Goal: Use online tool/utility: Utilize a website feature to perform a specific function

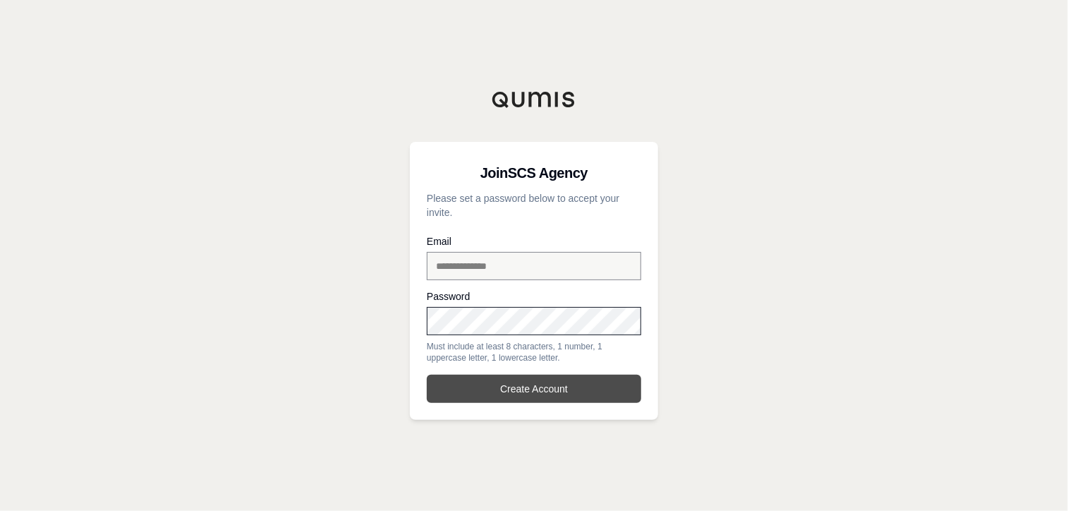
click at [554, 391] on button "Create Account" at bounding box center [534, 389] width 214 height 28
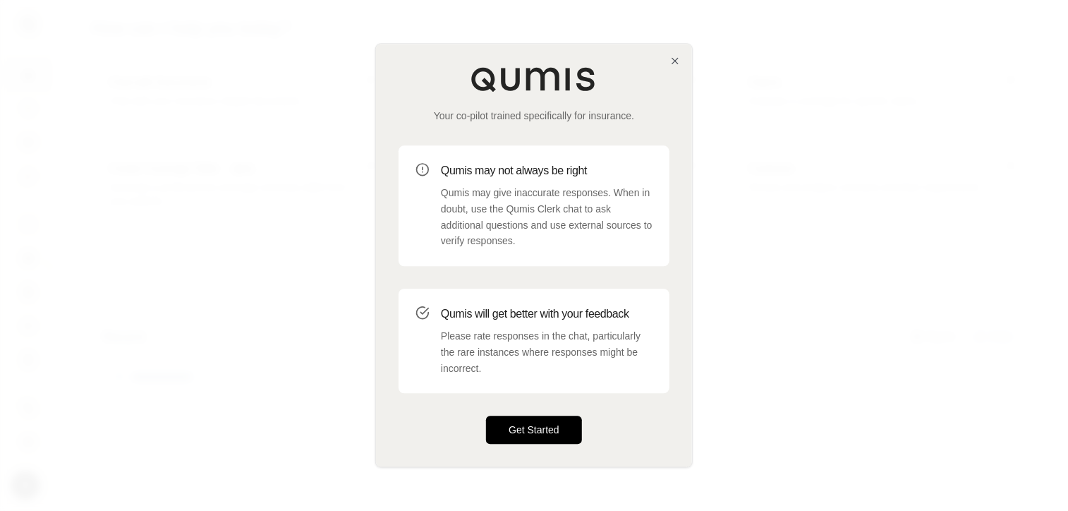
click at [548, 434] on button "Get Started" at bounding box center [534, 430] width 96 height 28
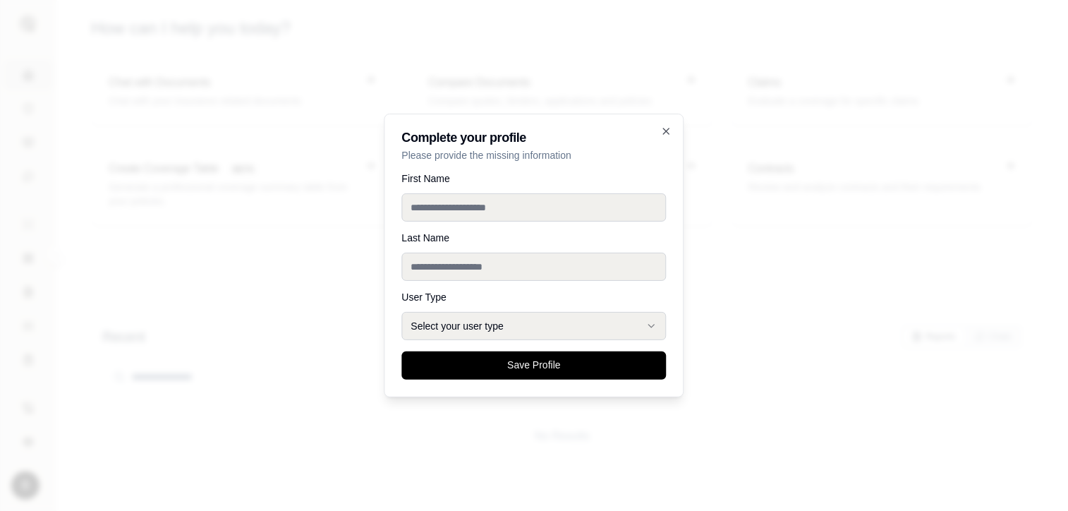
click at [498, 209] on input "First Name" at bounding box center [534, 207] width 264 height 28
type input "*******"
type input "***"
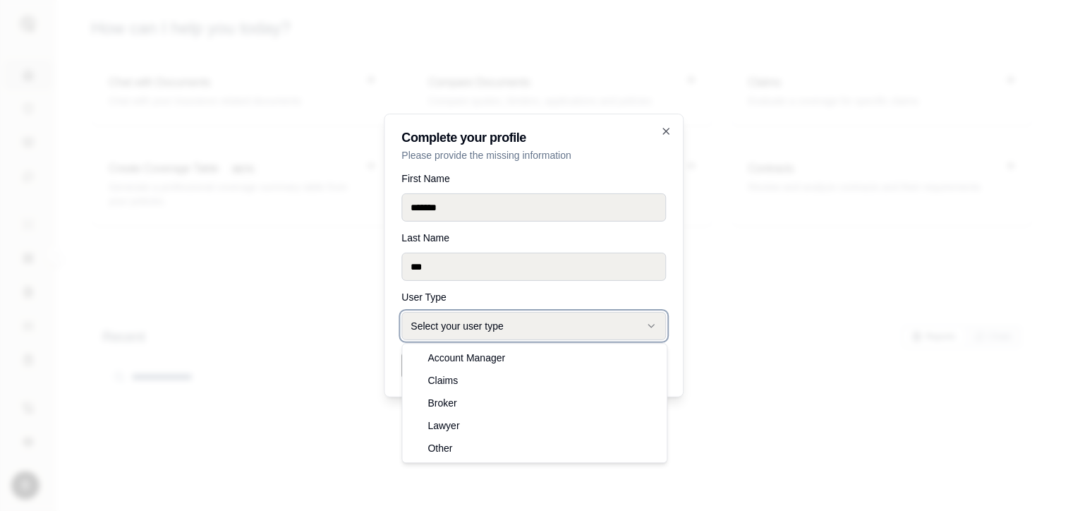
click at [548, 321] on button "Select your user type" at bounding box center [534, 326] width 264 height 28
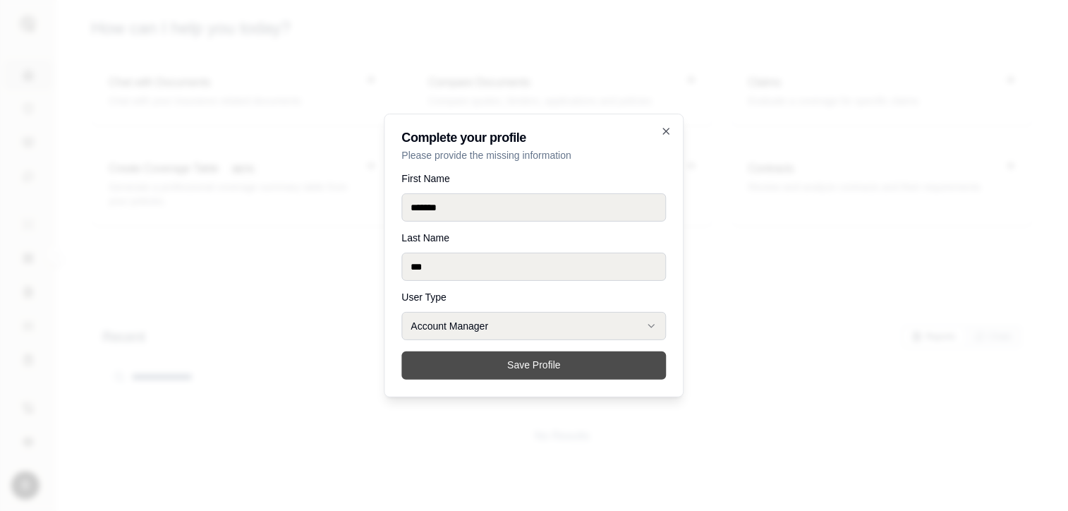
click at [536, 364] on button "Save Profile" at bounding box center [534, 365] width 264 height 28
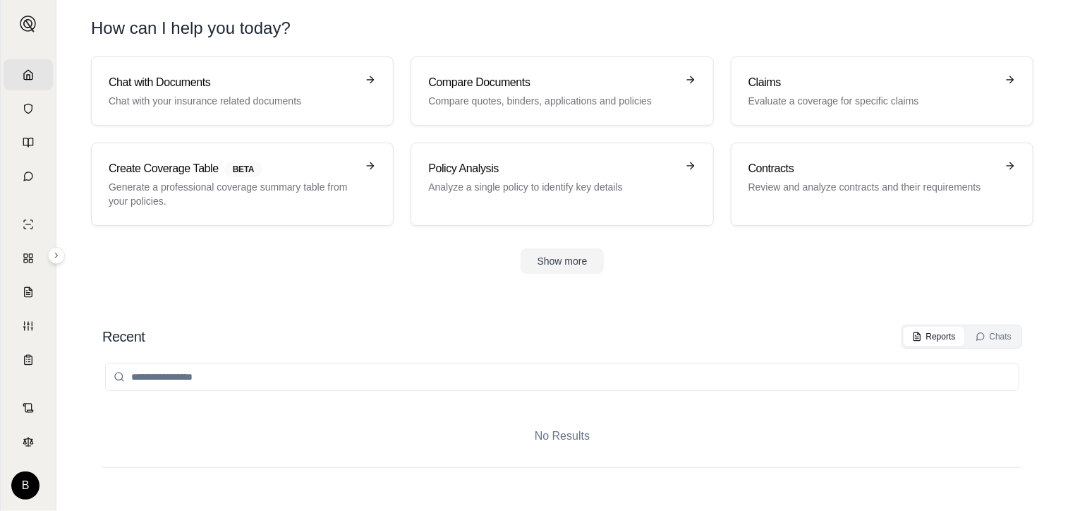
click at [262, 267] on div "Show more" at bounding box center [562, 260] width 942 height 25
click at [307, 294] on section "Chat with Documents Chat with your insurance related documents Compare Document…" at bounding box center [562, 176] width 1000 height 240
click at [316, 383] on input "search" at bounding box center [562, 377] width 914 height 28
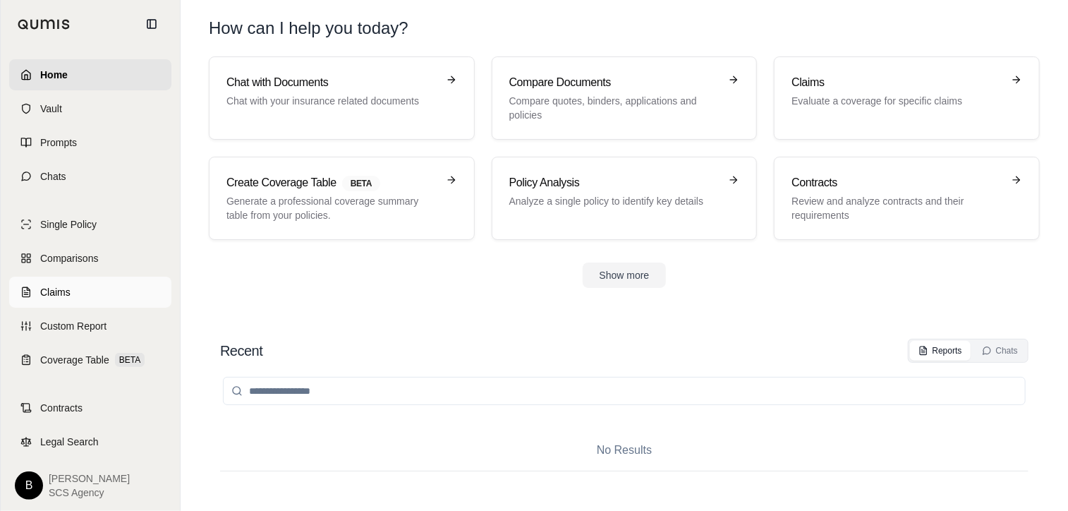
click at [39, 291] on link "Claims" at bounding box center [90, 291] width 162 height 31
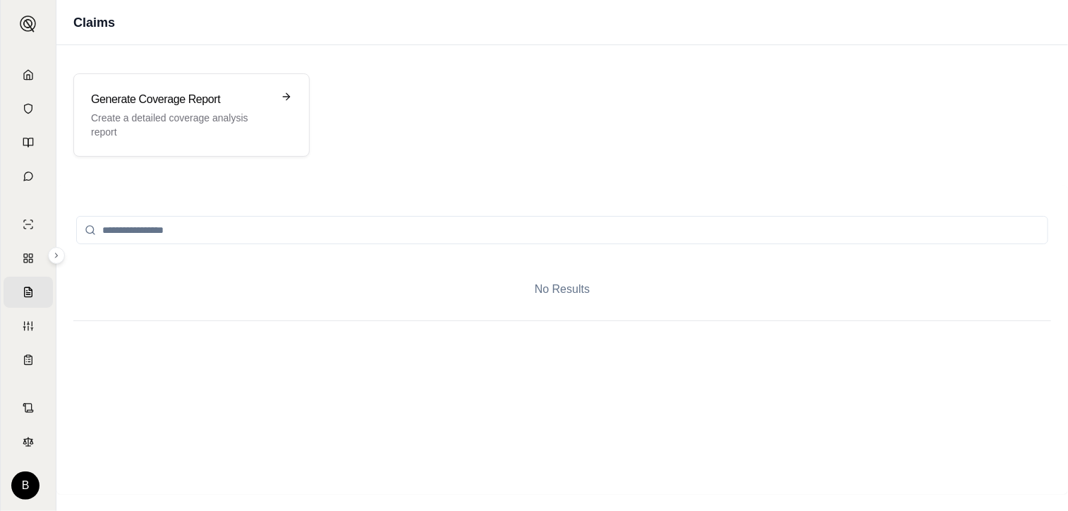
click at [188, 235] on input "search" at bounding box center [562, 230] width 972 height 28
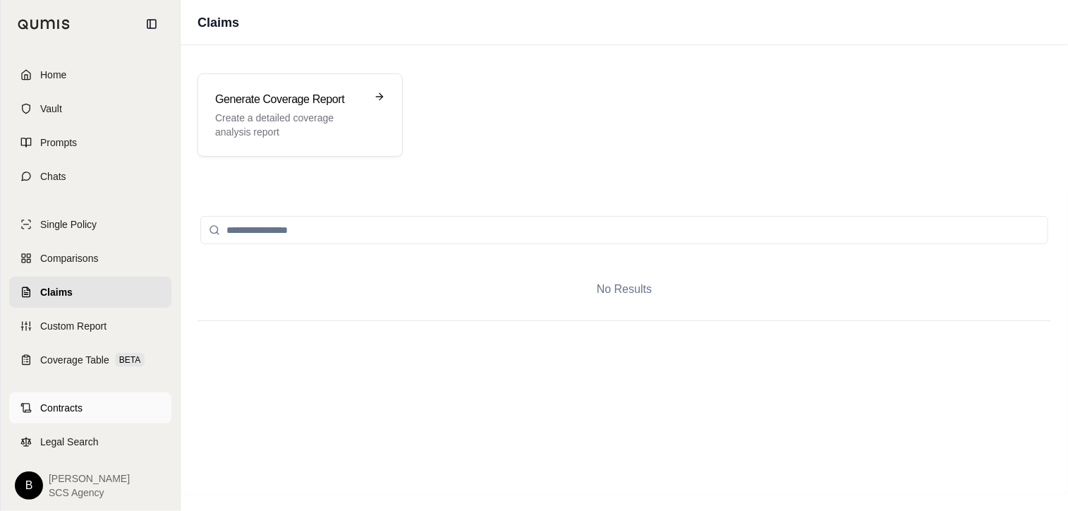
click at [83, 409] on link "Contracts" at bounding box center [90, 407] width 162 height 31
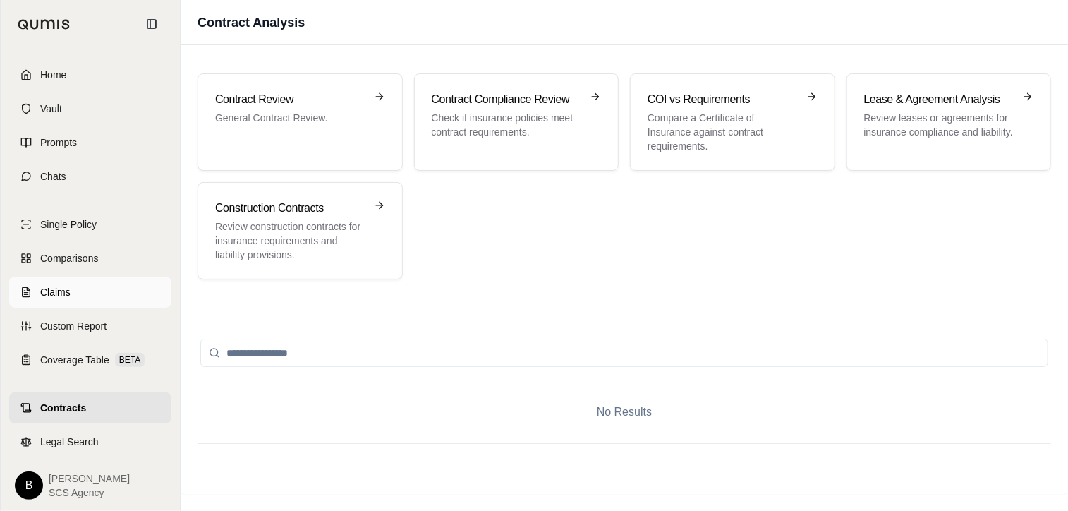
click at [42, 293] on span "Claims" at bounding box center [55, 292] width 30 height 14
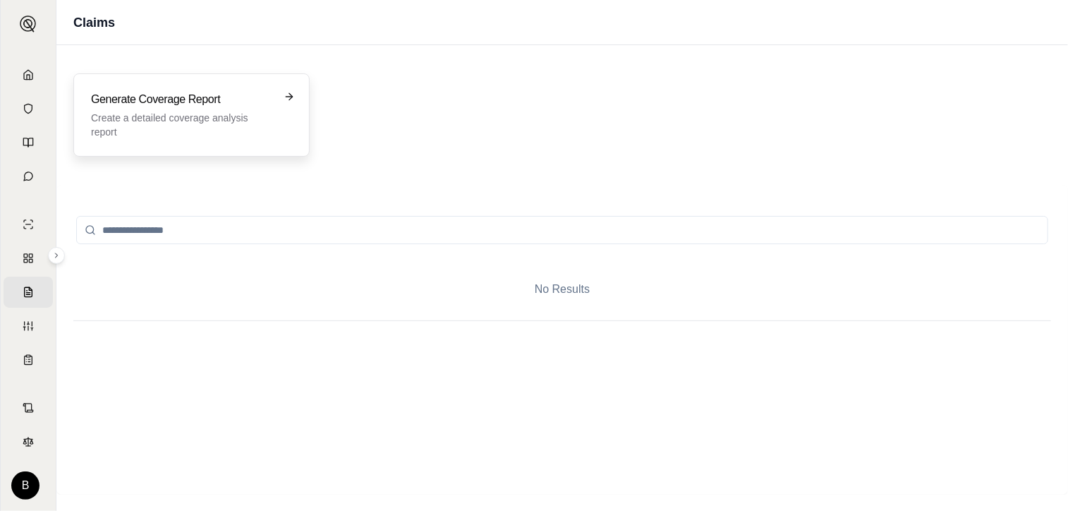
click at [233, 114] on p "Create a detailed coverage analysis report" at bounding box center [181, 125] width 181 height 28
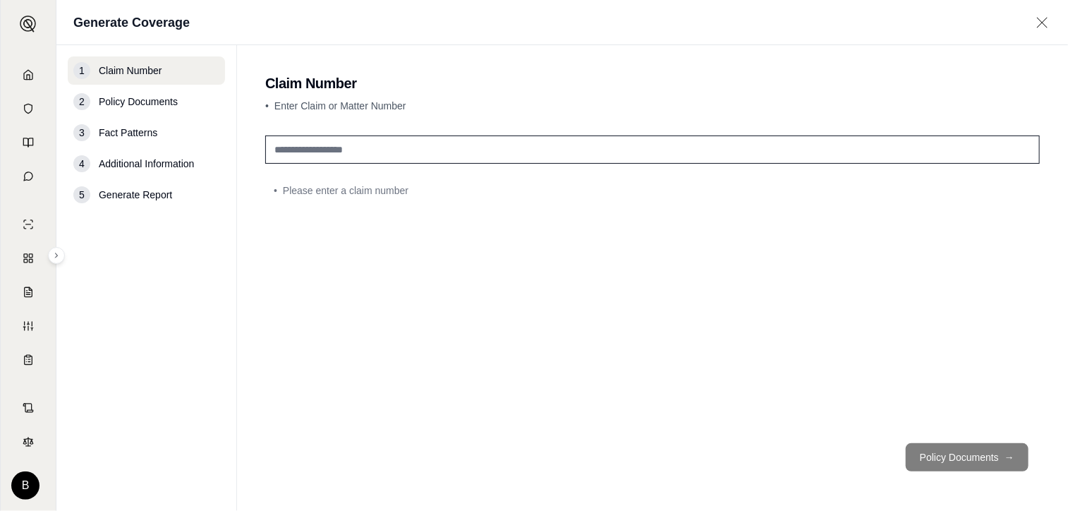
click at [379, 155] on input "text" at bounding box center [652, 149] width 774 height 28
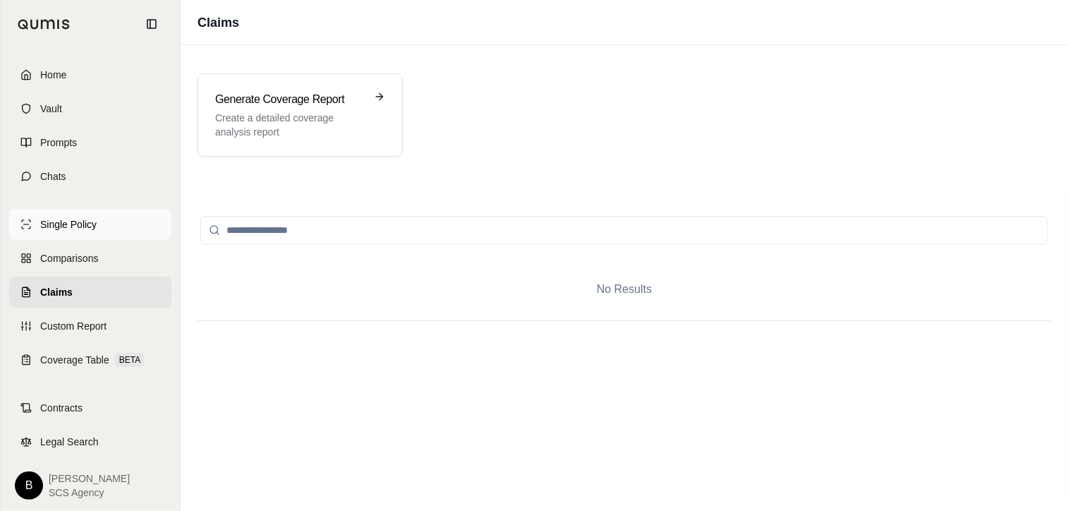
click at [71, 221] on span "Single Policy" at bounding box center [68, 224] width 56 height 14
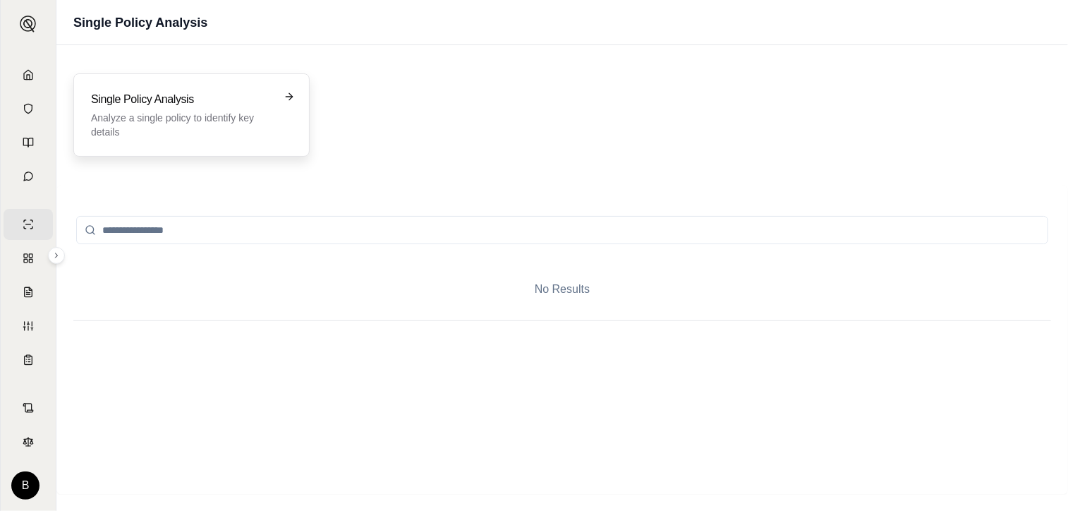
click at [234, 111] on p "Analyze a single policy to identify key details" at bounding box center [181, 125] width 181 height 28
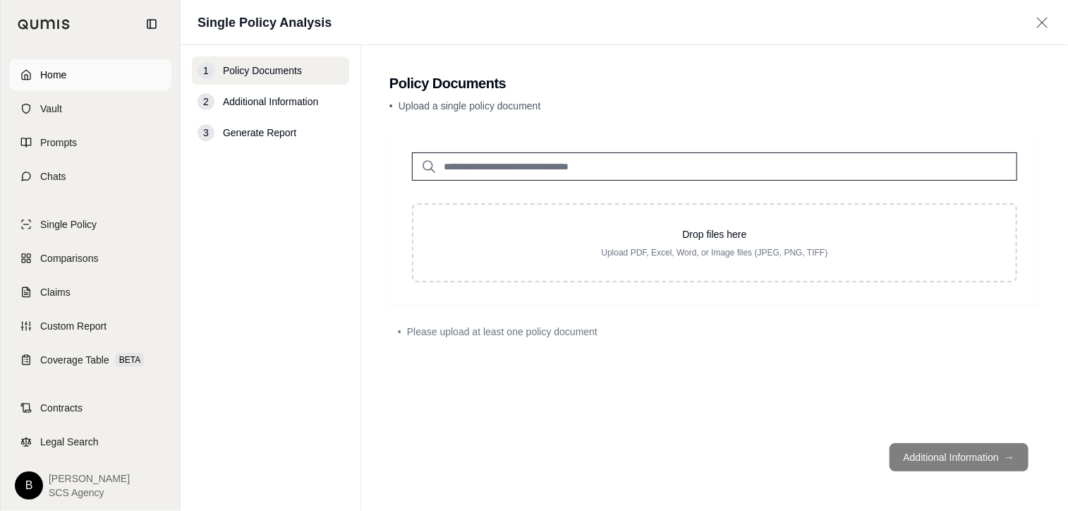
click at [68, 77] on link "Home" at bounding box center [90, 74] width 162 height 31
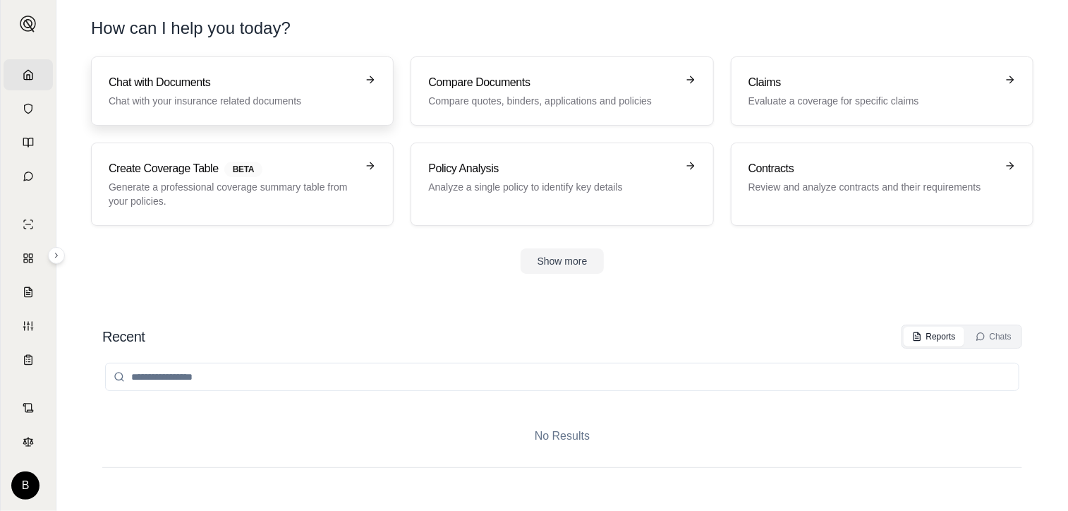
click at [235, 102] on p "Chat with your insurance related documents" at bounding box center [233, 101] width 248 height 14
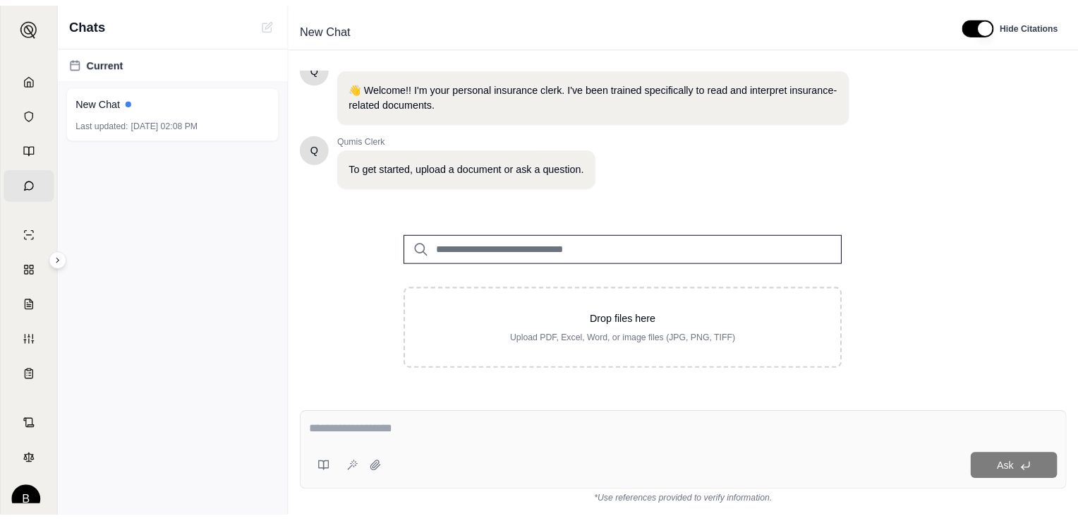
scroll to position [14, 0]
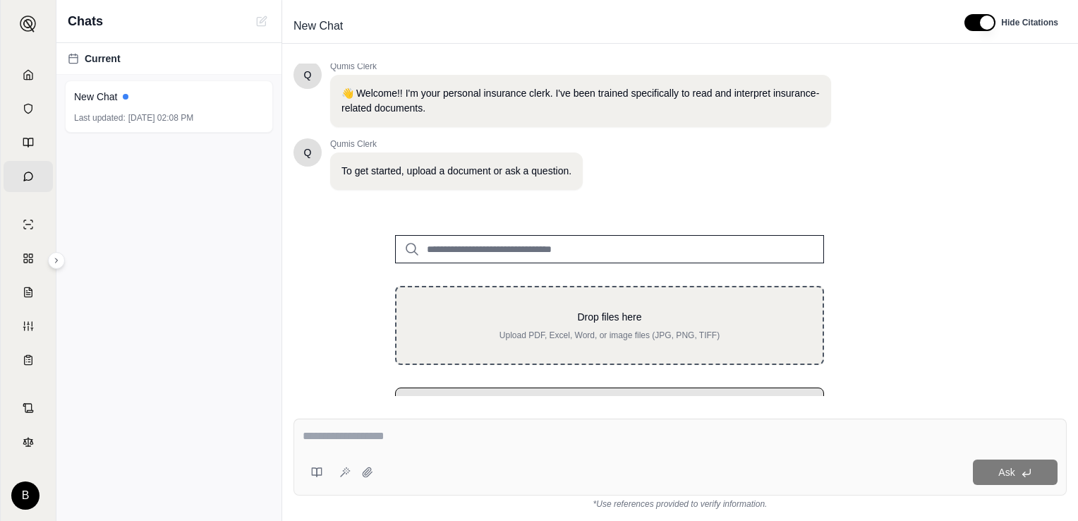
click at [529, 329] on div "Drop files here Upload PDF, Excel, Word, or image files (JPG, PNG, TIFF)" at bounding box center [609, 325] width 429 height 79
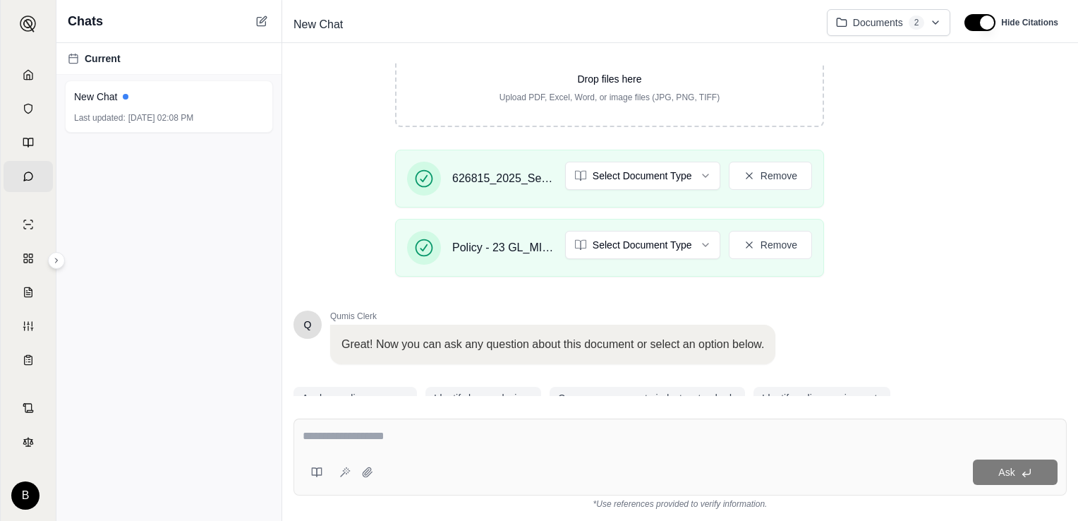
scroll to position [310, 0]
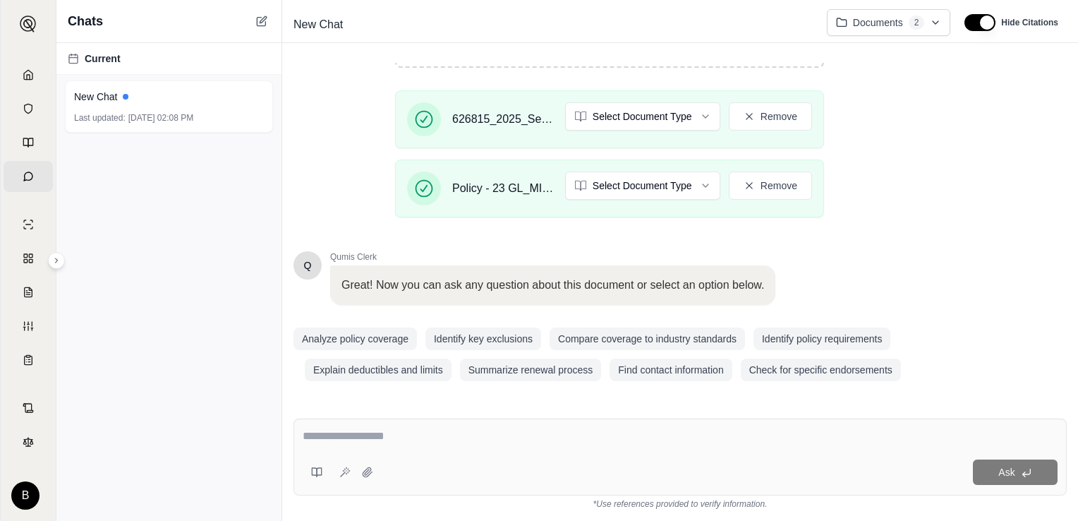
click at [370, 444] on textarea at bounding box center [680, 435] width 755 height 17
type textarea "*"
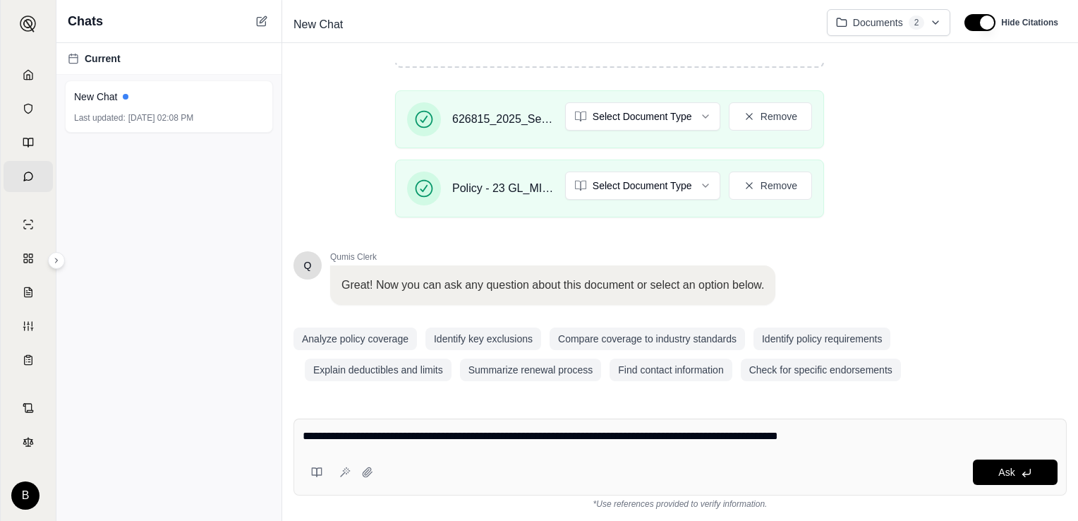
paste textarea "**********"
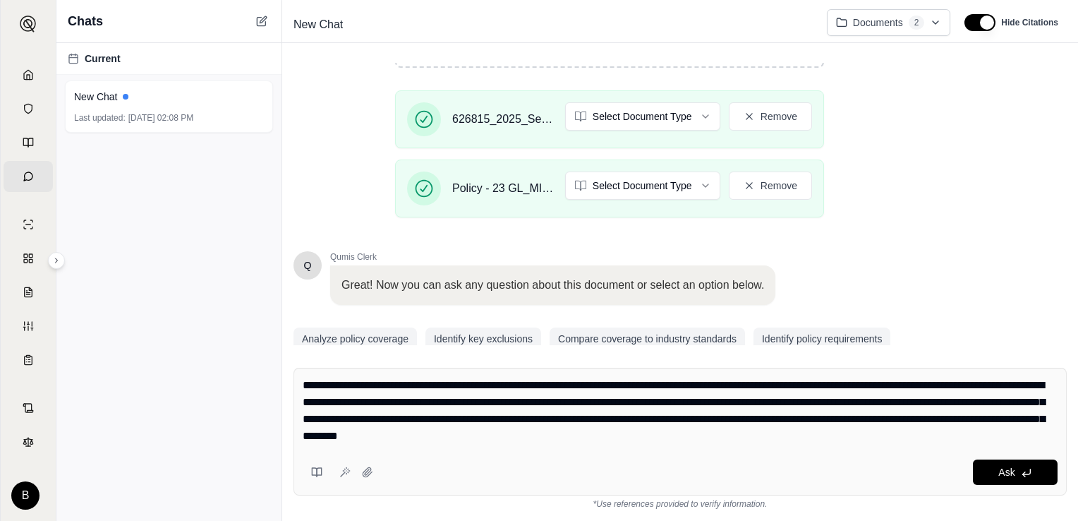
click at [978, 419] on textarea "**********" at bounding box center [680, 411] width 755 height 68
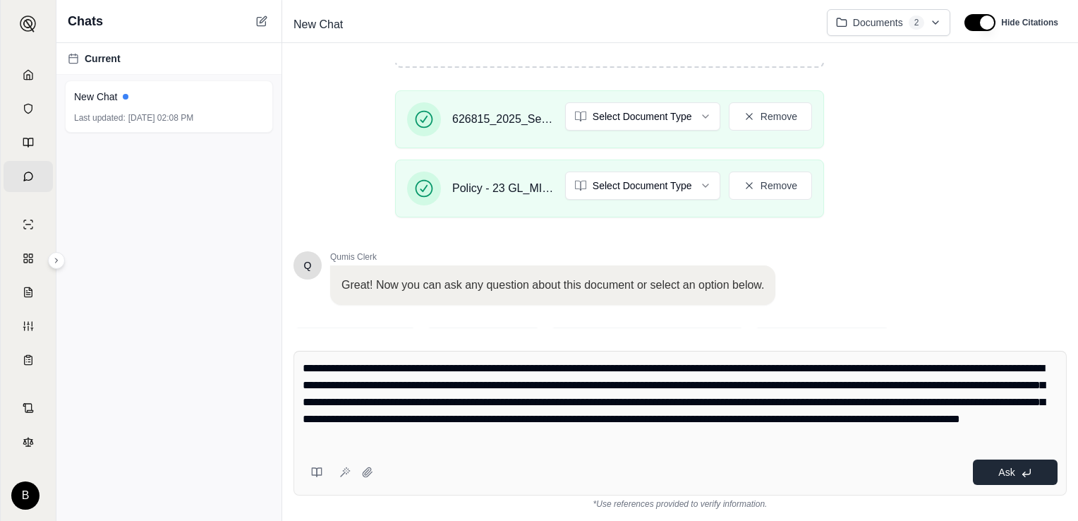
type textarea "**********"
click at [996, 475] on button "Ask" at bounding box center [1015, 471] width 85 height 25
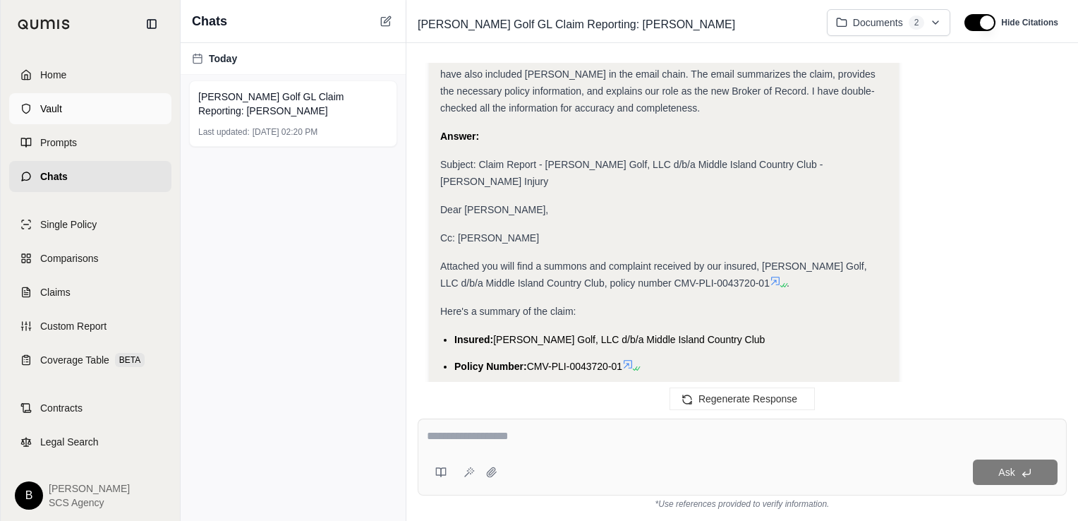
scroll to position [2583, 0]
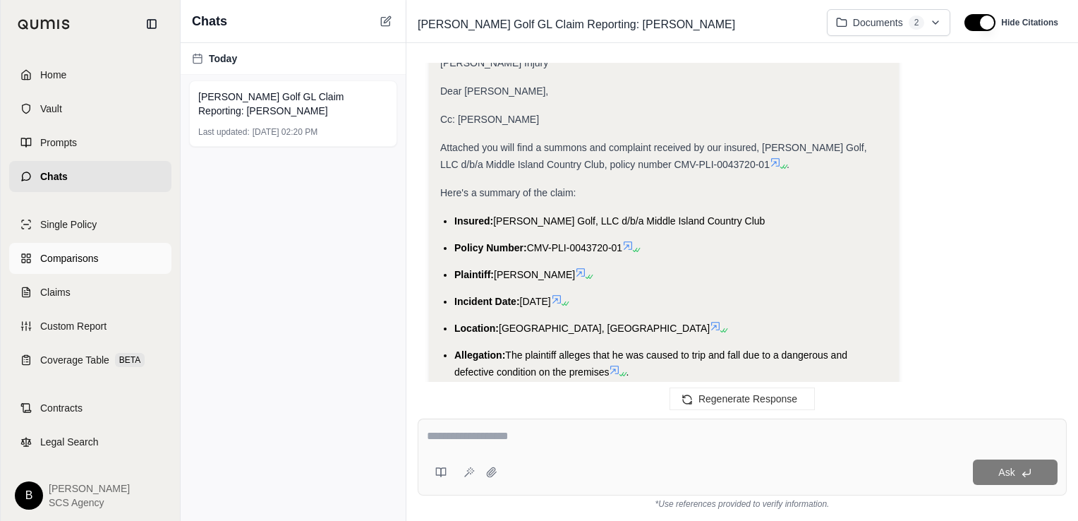
click at [72, 261] on span "Comparisons" at bounding box center [69, 258] width 58 height 14
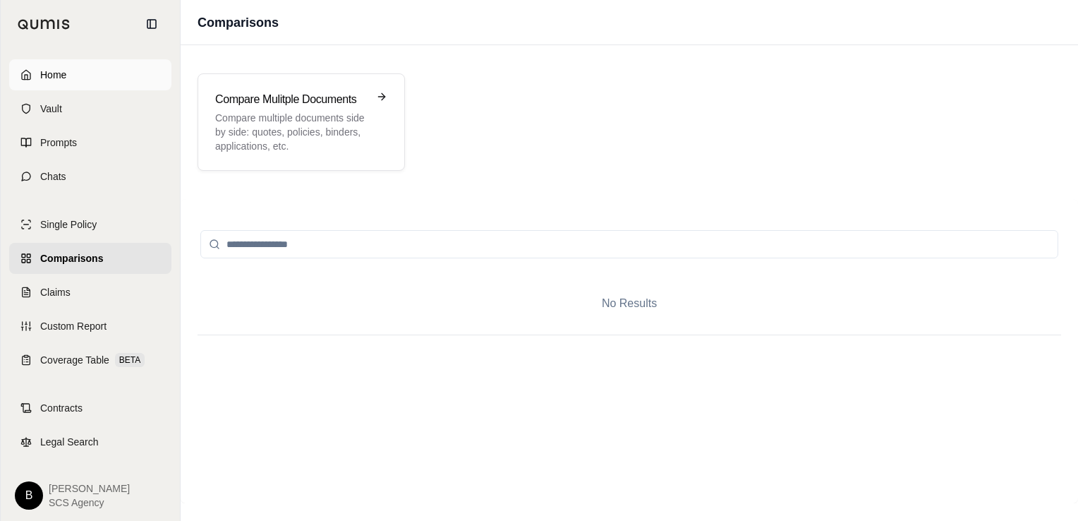
click at [31, 72] on icon at bounding box center [25, 74] width 11 height 11
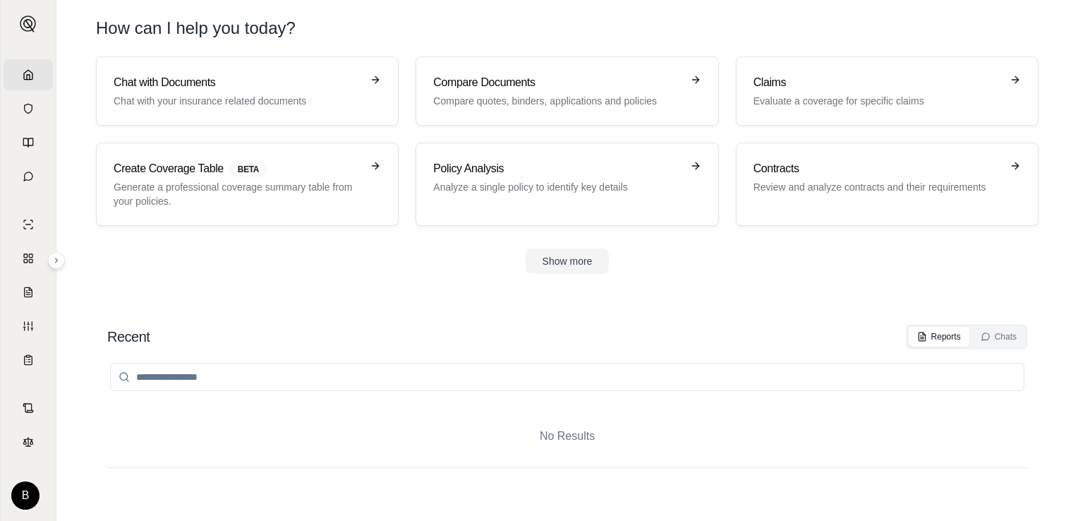
click at [31, 73] on link "Home" at bounding box center [28, 74] width 49 height 31
click at [274, 377] on input "search" at bounding box center [567, 377] width 914 height 28
click at [168, 95] on p "Chat with your insurance related documents" at bounding box center [238, 101] width 248 height 14
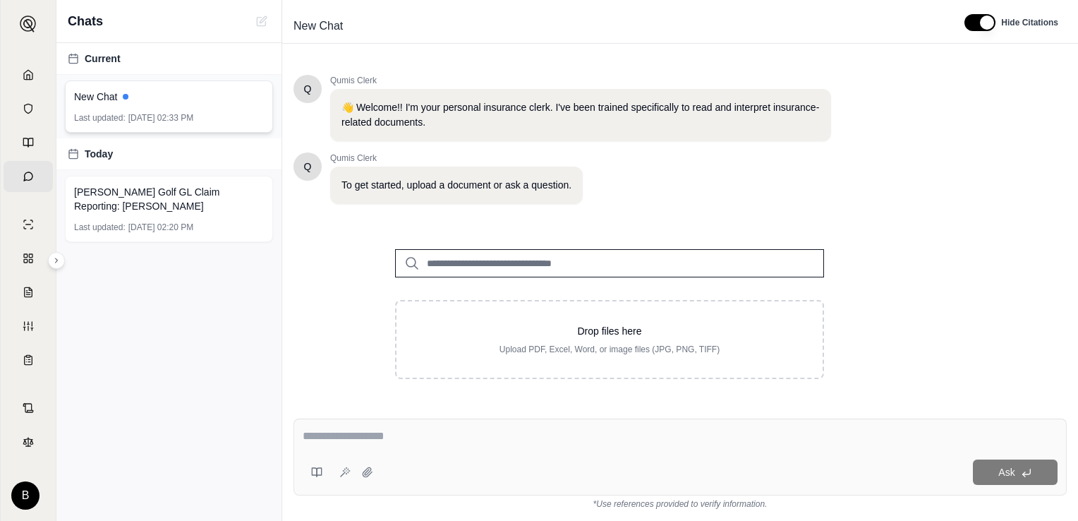
click at [116, 107] on div "New Chat Last updated: [DATE] 02:33 PM" at bounding box center [169, 106] width 208 height 52
click at [433, 440] on textarea at bounding box center [680, 435] width 755 height 17
type textarea "*"
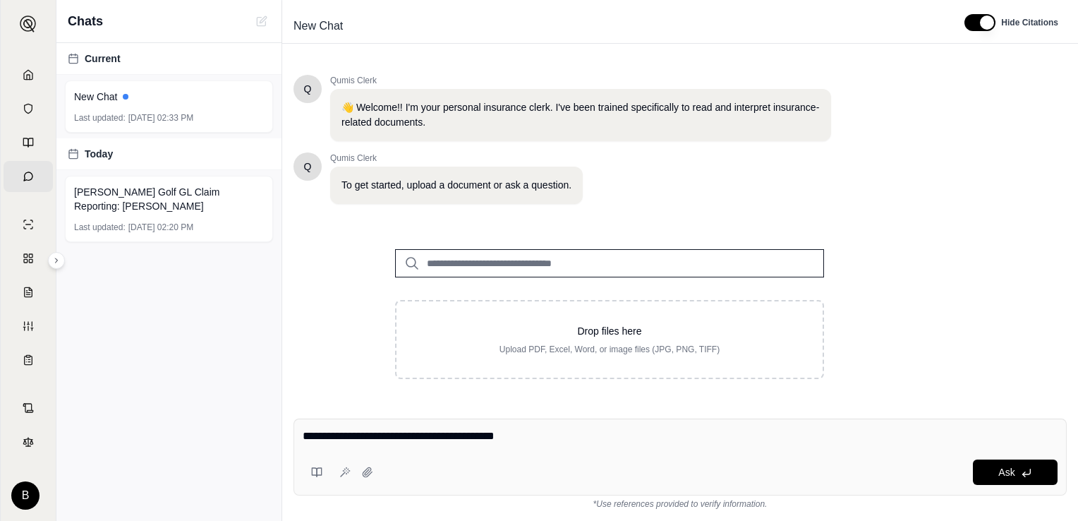
type textarea "**********"
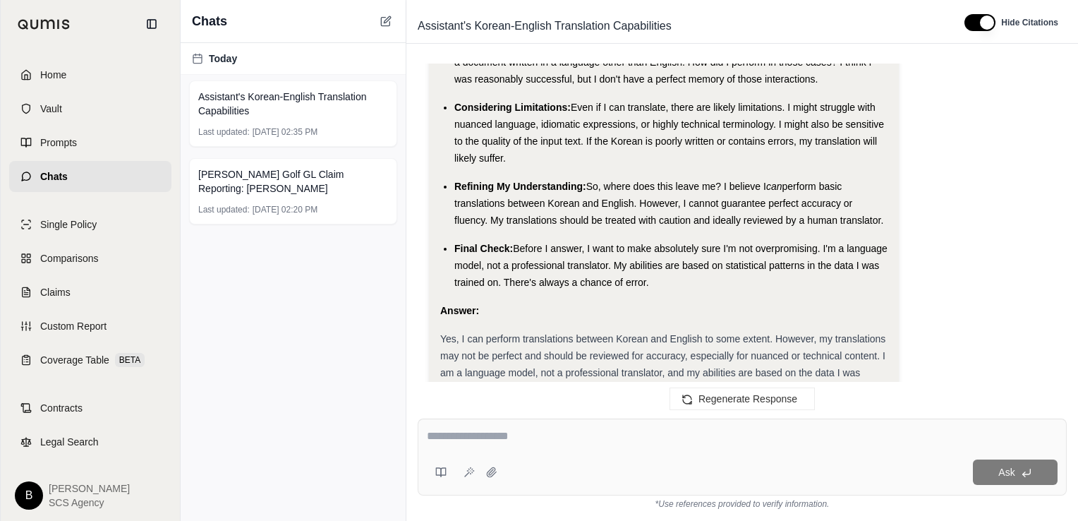
scroll to position [509, 0]
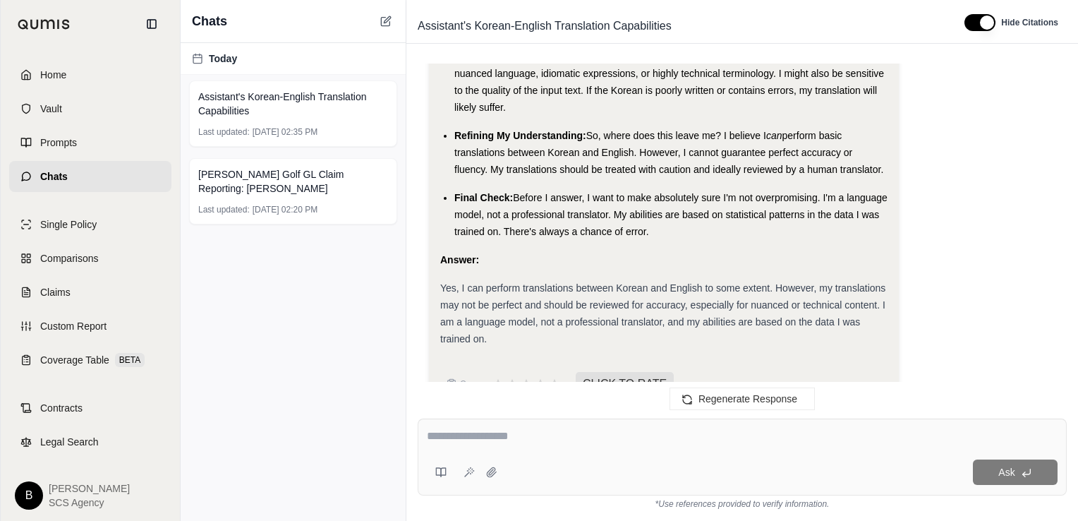
click at [517, 450] on div "Ask" at bounding box center [742, 456] width 649 height 77
paste textarea "**********"
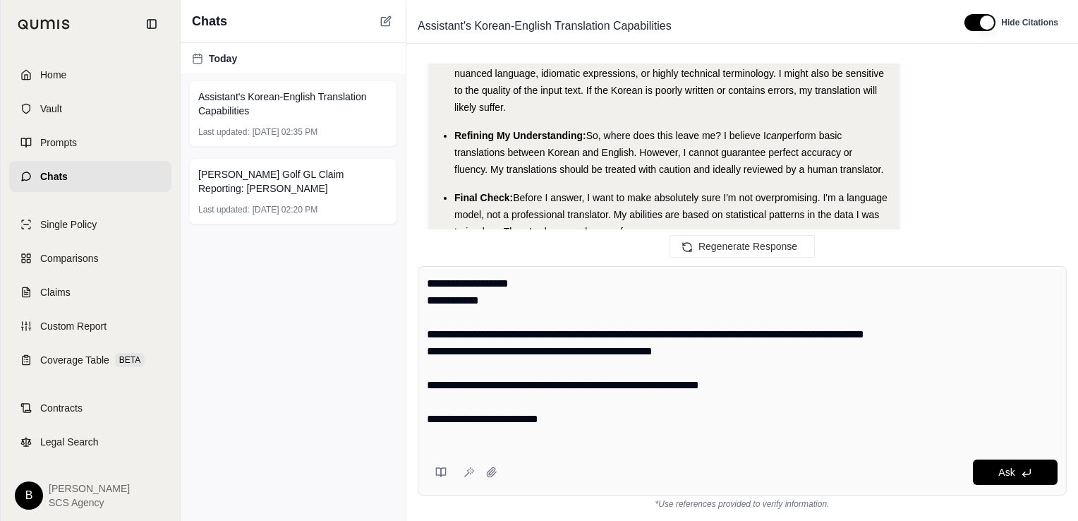
scroll to position [48, 0]
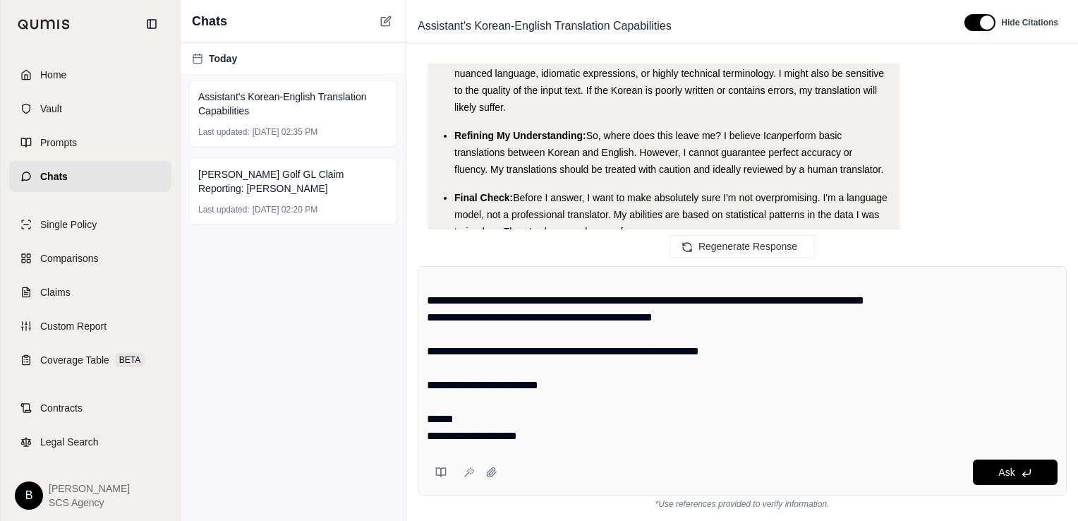
type textarea "**********"
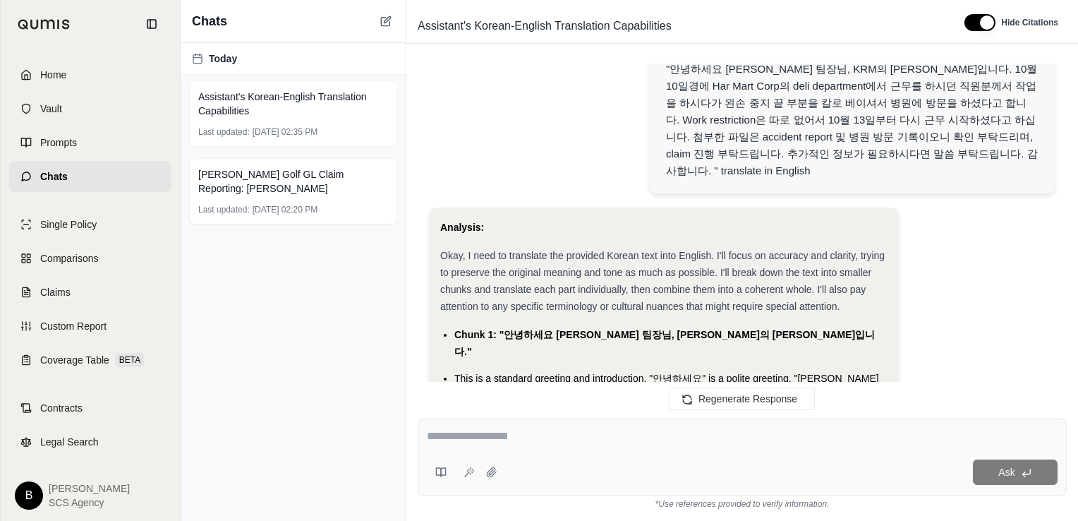
scroll to position [965, 0]
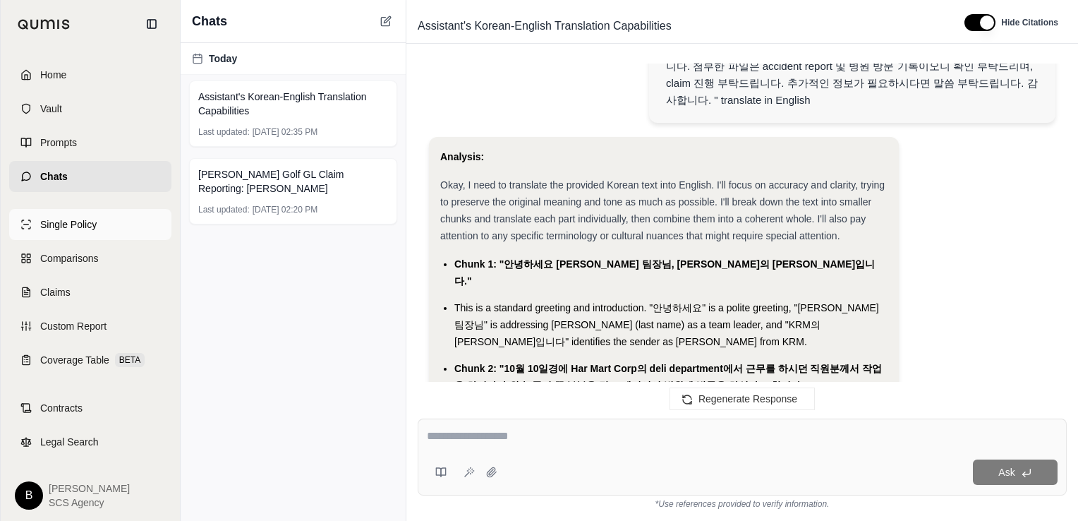
click at [73, 232] on link "Single Policy" at bounding box center [90, 224] width 162 height 31
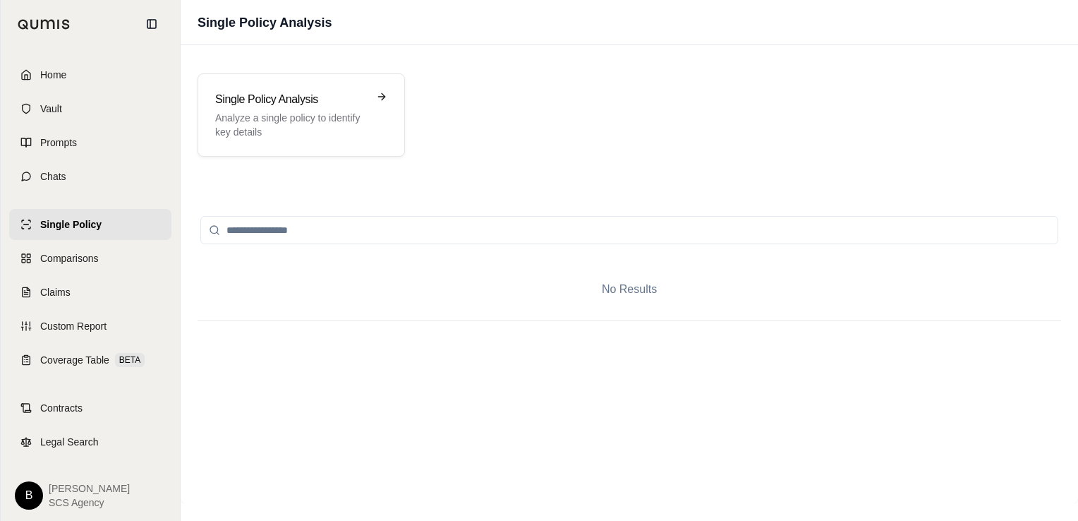
click at [66, 494] on span "[PERSON_NAME]" at bounding box center [89, 488] width 81 height 14
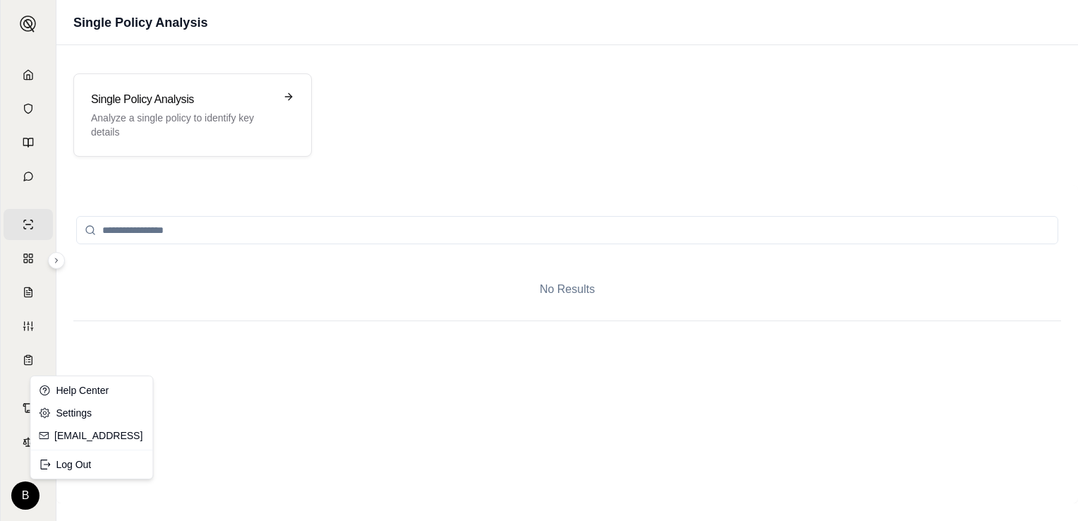
click at [35, 501] on html "Home Vault Prompts Chats Single Policy Comparisons Claims Custom Report Coverag…" at bounding box center [539, 260] width 1078 height 521
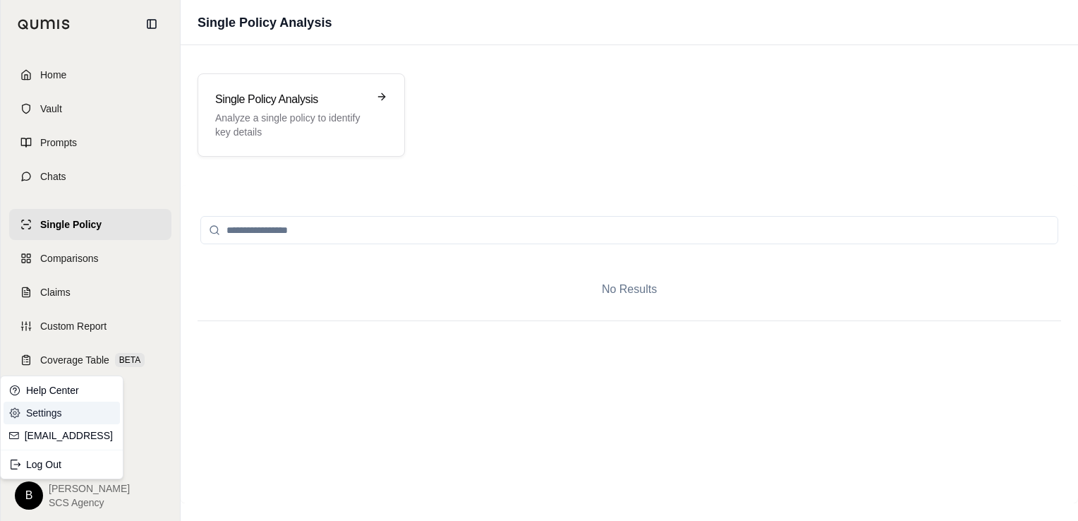
click at [47, 413] on link "Settings" at bounding box center [62, 412] width 116 height 23
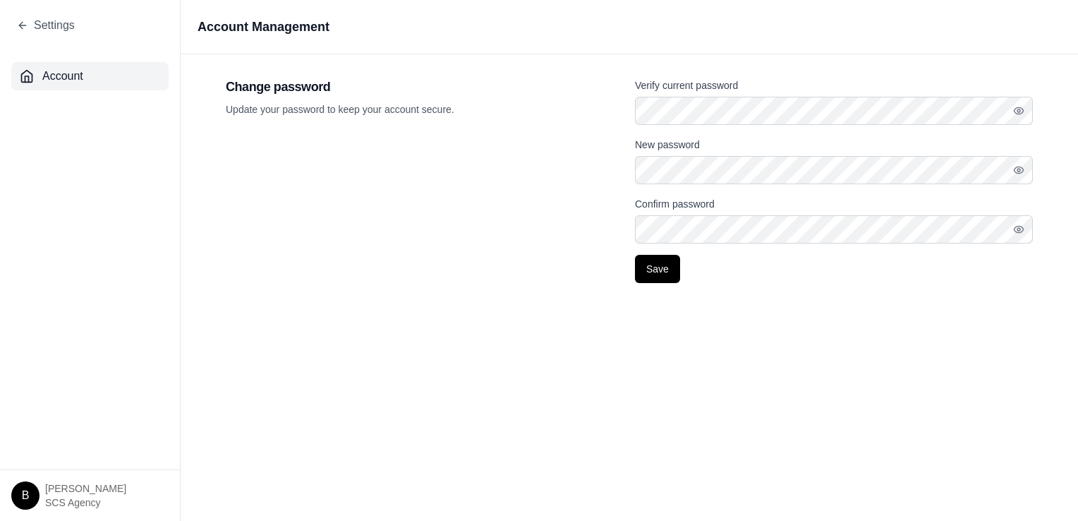
click at [16, 29] on div "Settings" at bounding box center [90, 25] width 180 height 51
click at [17, 26] on icon at bounding box center [22, 25] width 11 height 11
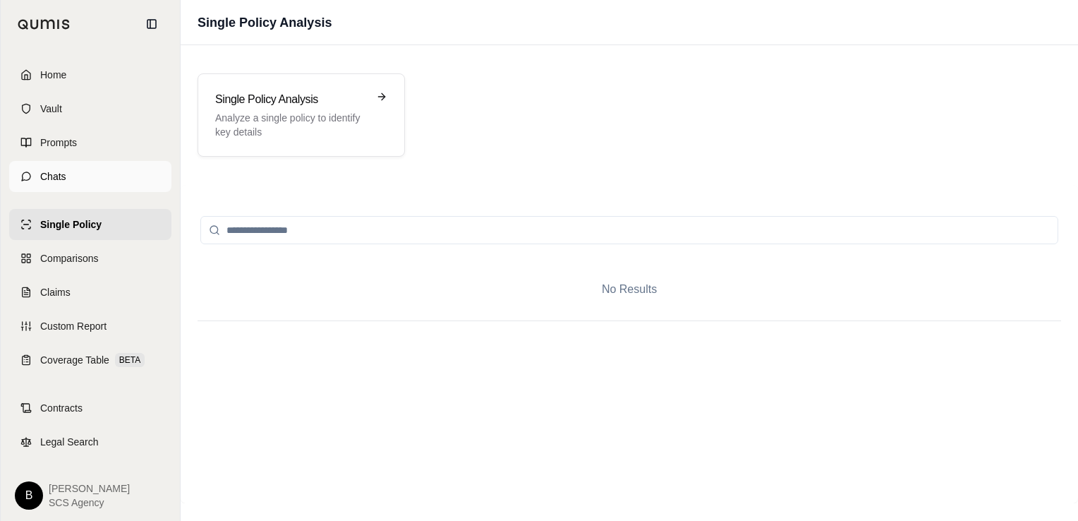
click at [44, 174] on span "Chats" at bounding box center [53, 176] width 26 height 14
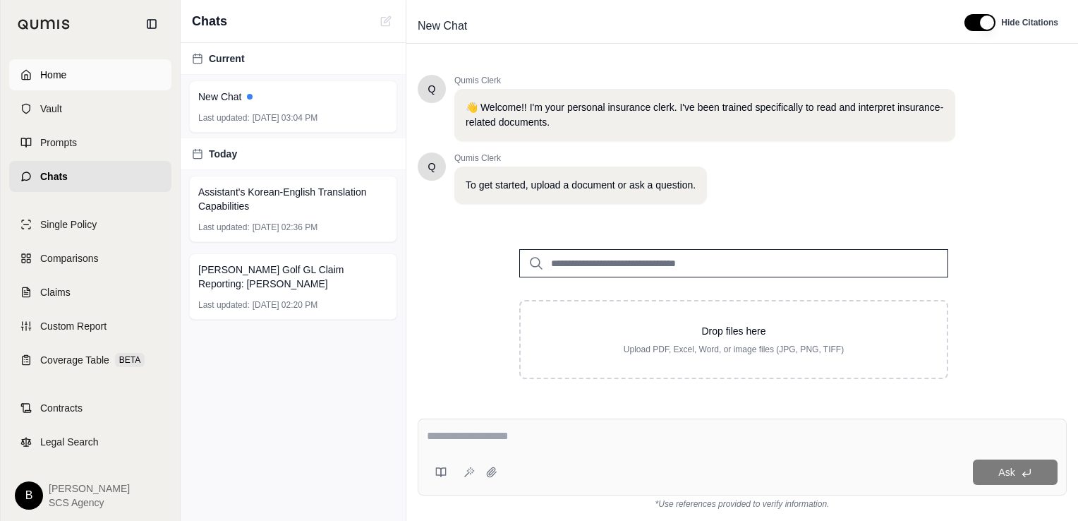
click at [47, 75] on span "Home" at bounding box center [53, 75] width 26 height 14
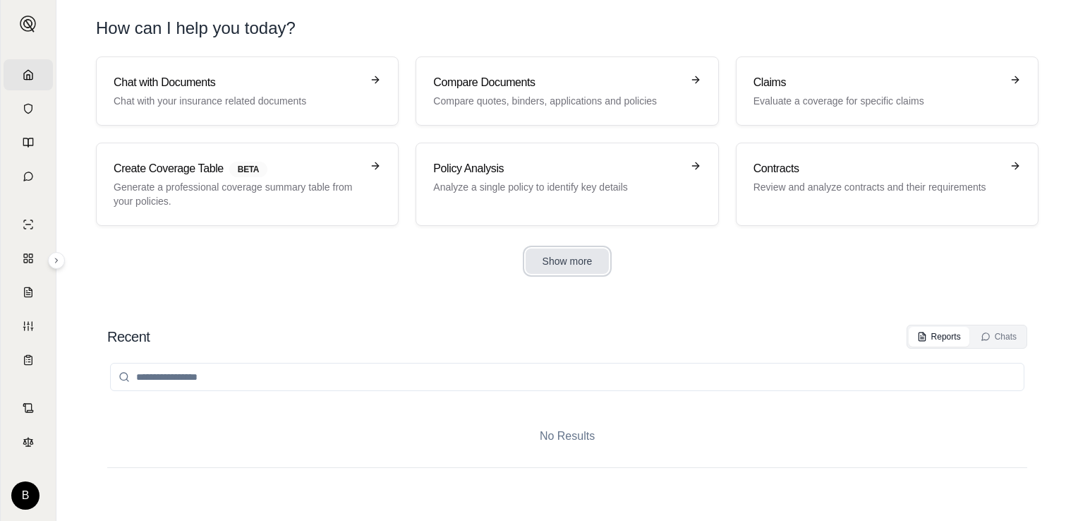
click at [547, 260] on button "Show more" at bounding box center [567, 260] width 84 height 25
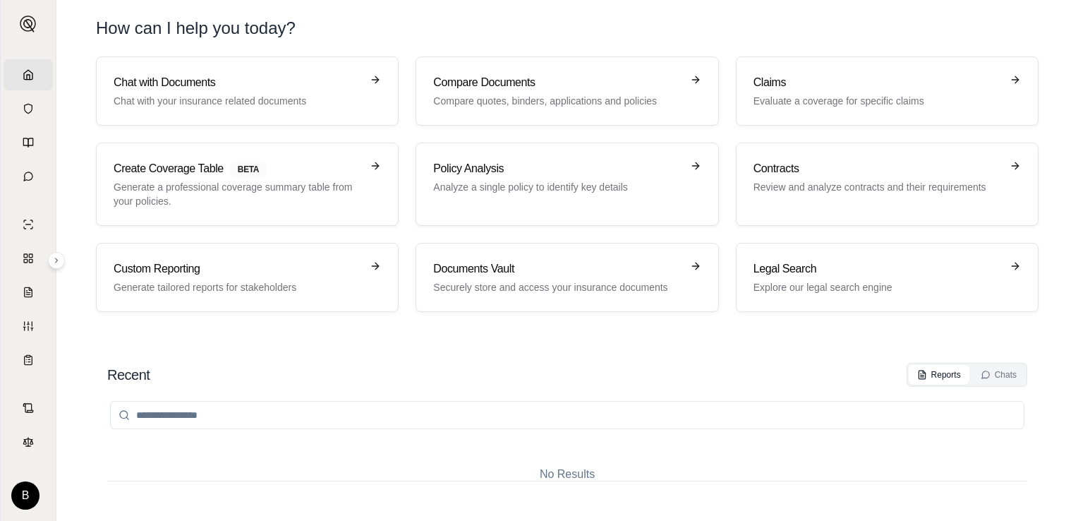
click at [240, 411] on input "search" at bounding box center [567, 415] width 914 height 28
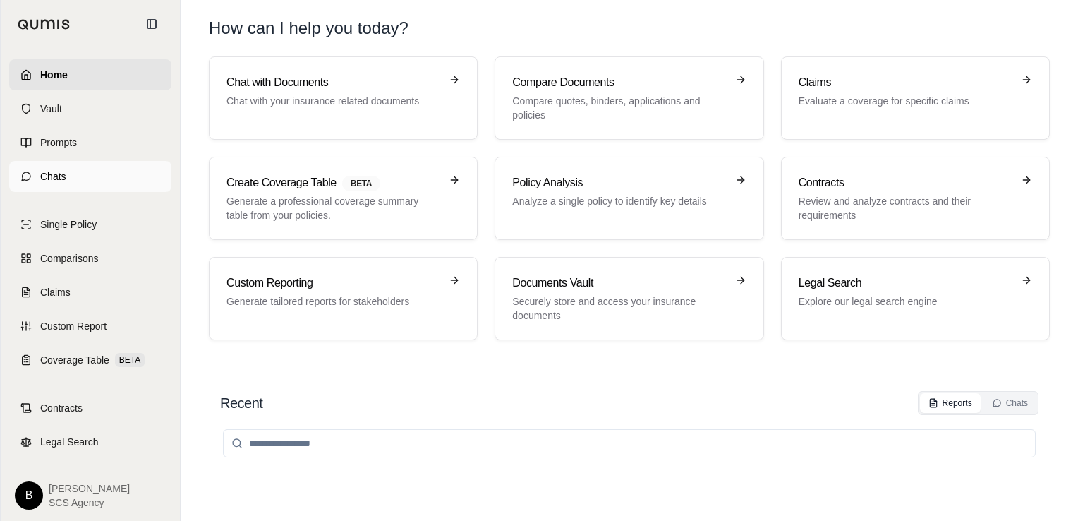
click at [31, 174] on icon at bounding box center [25, 176] width 11 height 11
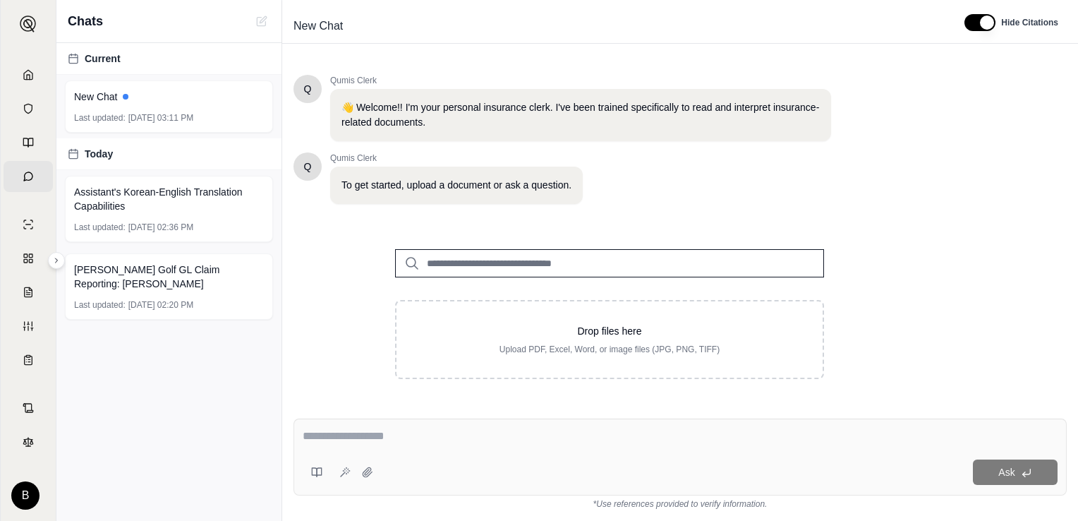
click at [379, 450] on div "Ask" at bounding box center [679, 456] width 773 height 77
paste textarea "**********"
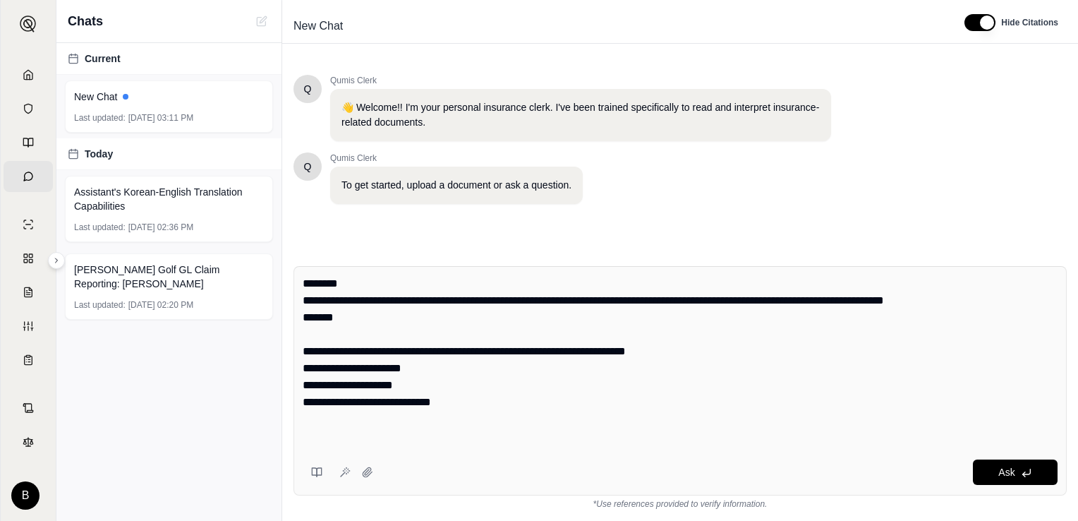
scroll to position [14, 0]
type textarea "**********"
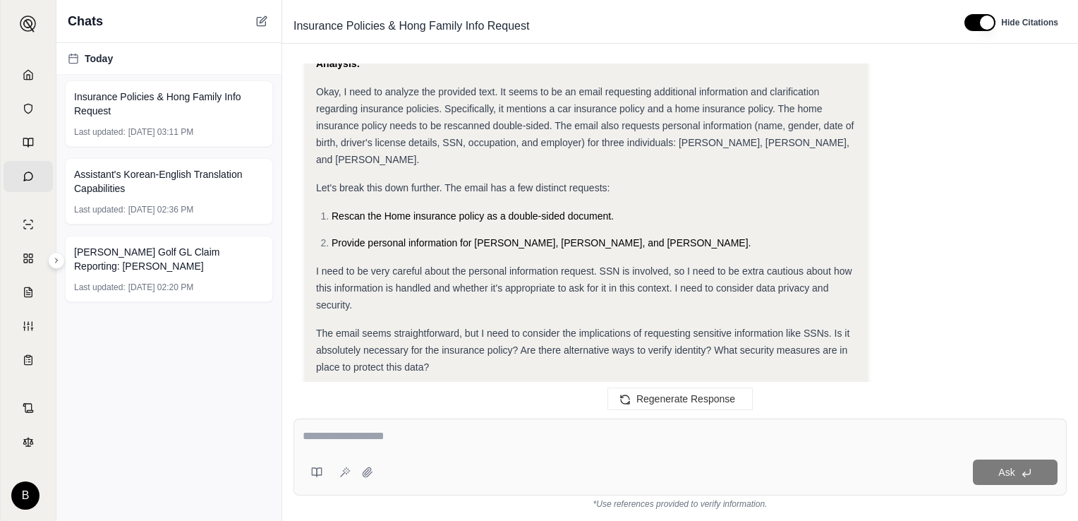
scroll to position [350, 0]
